Goal: Information Seeking & Learning: Learn about a topic

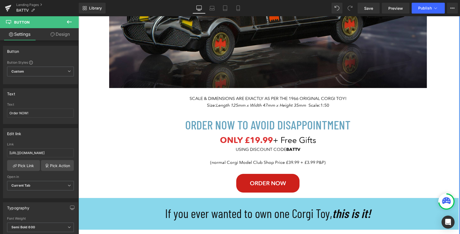
scroll to position [304, 0]
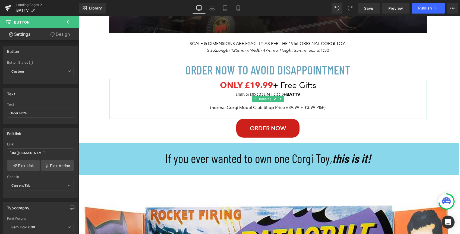
click at [303, 94] on div "USING DISCOUNT CODE BATTV" at bounding box center [267, 94] width 317 height 7
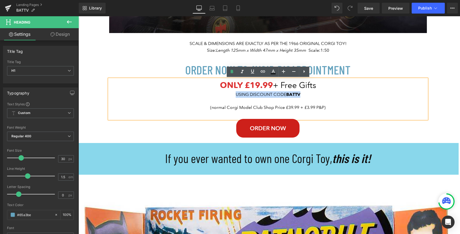
drag, startPoint x: 303, startPoint y: 94, endPoint x: 234, endPoint y: 96, distance: 68.7
click at [234, 96] on div "USING DISCOUNT CODE BATTV" at bounding box center [267, 94] width 317 height 7
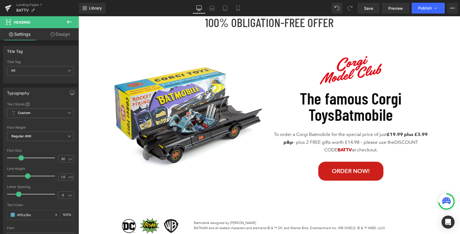
scroll to position [2510, 0]
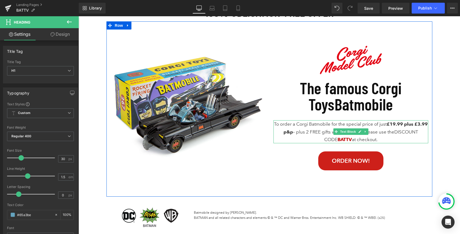
click at [363, 141] on span "at checkout." at bounding box center [365, 139] width 26 height 5
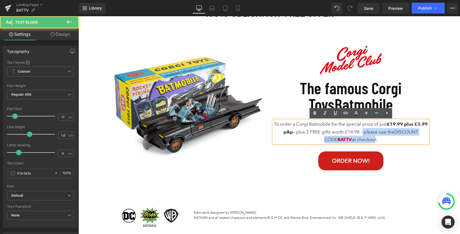
drag, startPoint x: 376, startPoint y: 140, endPoint x: 368, endPoint y: 132, distance: 10.8
click at [368, 132] on p "To order a Corgi Batmobile for the special price of just £19.99 plus £3.99 p&p …" at bounding box center [350, 131] width 155 height 23
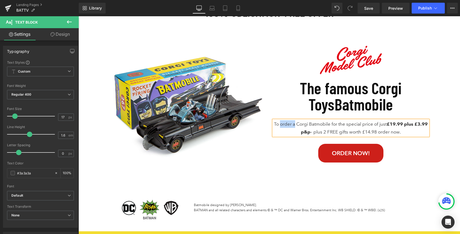
drag, startPoint x: 301, startPoint y: 125, endPoint x: 287, endPoint y: 125, distance: 14.4
click at [287, 125] on p "To order a Corgi Batmobile for the special price of just £19.99 plus £3.99 p&p …" at bounding box center [350, 127] width 155 height 15
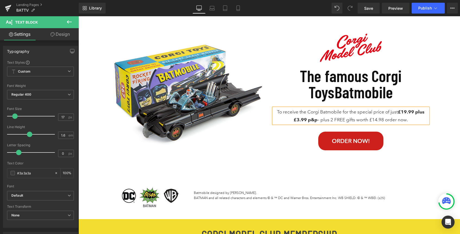
scroll to position [2523, 0]
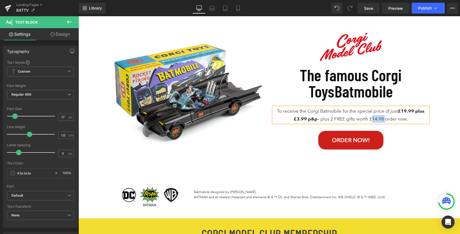
drag, startPoint x: 383, startPoint y: 120, endPoint x: 370, endPoint y: 121, distance: 13.3
click at [370, 121] on p "To receive the Corgi Batmobile for the special price of just £19.99 plus £3.99 …" at bounding box center [350, 114] width 155 height 15
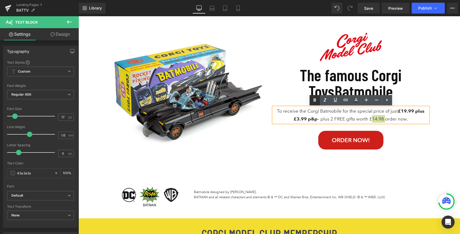
click at [313, 100] on icon at bounding box center [314, 99] width 2 height 3
drag, startPoint x: 344, startPoint y: 120, endPoint x: 330, endPoint y: 120, distance: 13.8
click at [330, 120] on p "To receive the Corgi Batmobile for the special price of just £19.99 plus £3.99 …" at bounding box center [350, 114] width 155 height 15
click at [313, 99] on icon at bounding box center [314, 99] width 2 height 3
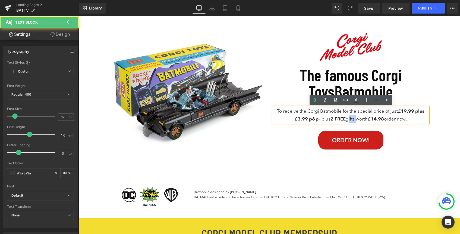
drag, startPoint x: 354, startPoint y: 120, endPoint x: 346, endPoint y: 121, distance: 8.2
click at [346, 121] on p "To receive the Corgi Batmobile for the special price of just £19.99 plus £3.99 …" at bounding box center [350, 114] width 155 height 15
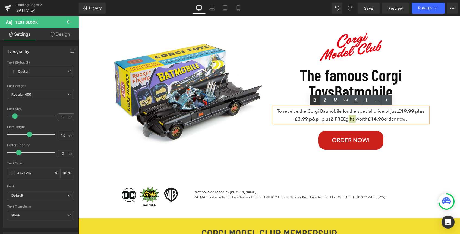
click at [314, 101] on icon at bounding box center [314, 100] width 7 height 7
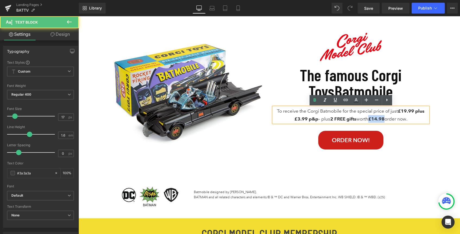
drag, startPoint x: 385, startPoint y: 120, endPoint x: 370, endPoint y: 120, distance: 14.9
click at [370, 120] on span "£14.98" at bounding box center [376, 119] width 16 height 6
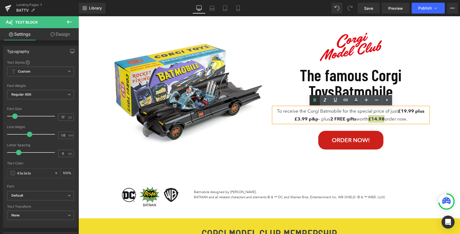
click at [313, 100] on icon at bounding box center [314, 99] width 2 height 3
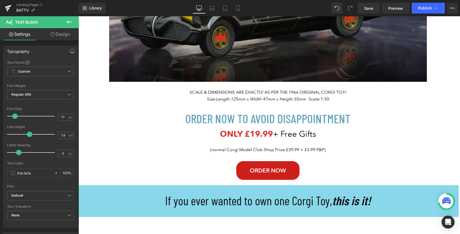
scroll to position [256, 0]
